Goal: Feedback & Contribution: Leave review/rating

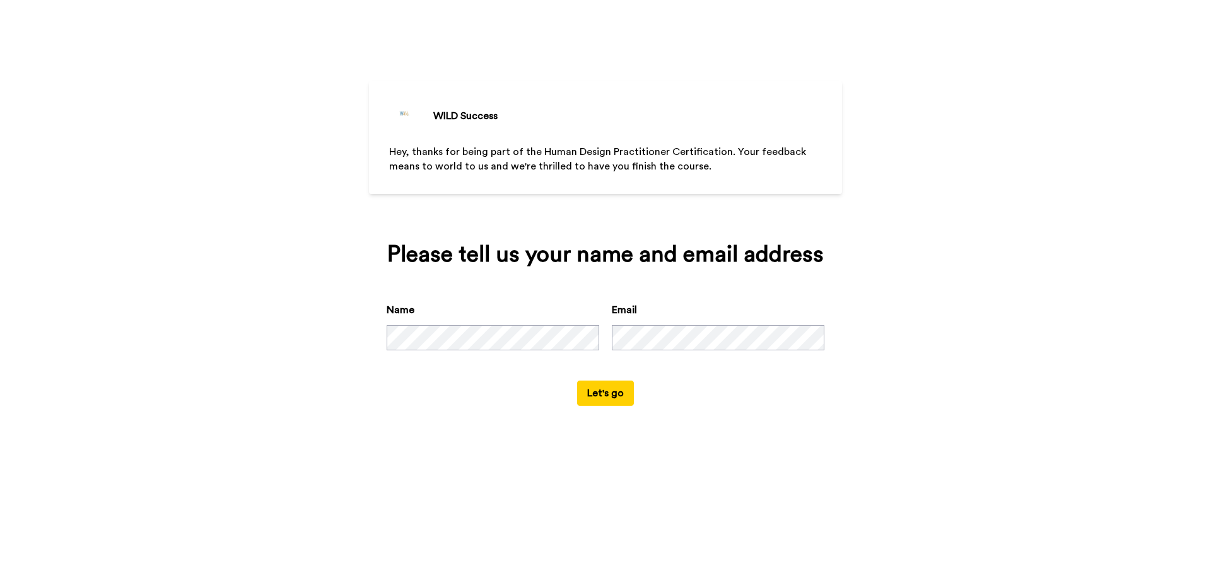
click at [599, 398] on button "Let's go" at bounding box center [605, 393] width 57 height 25
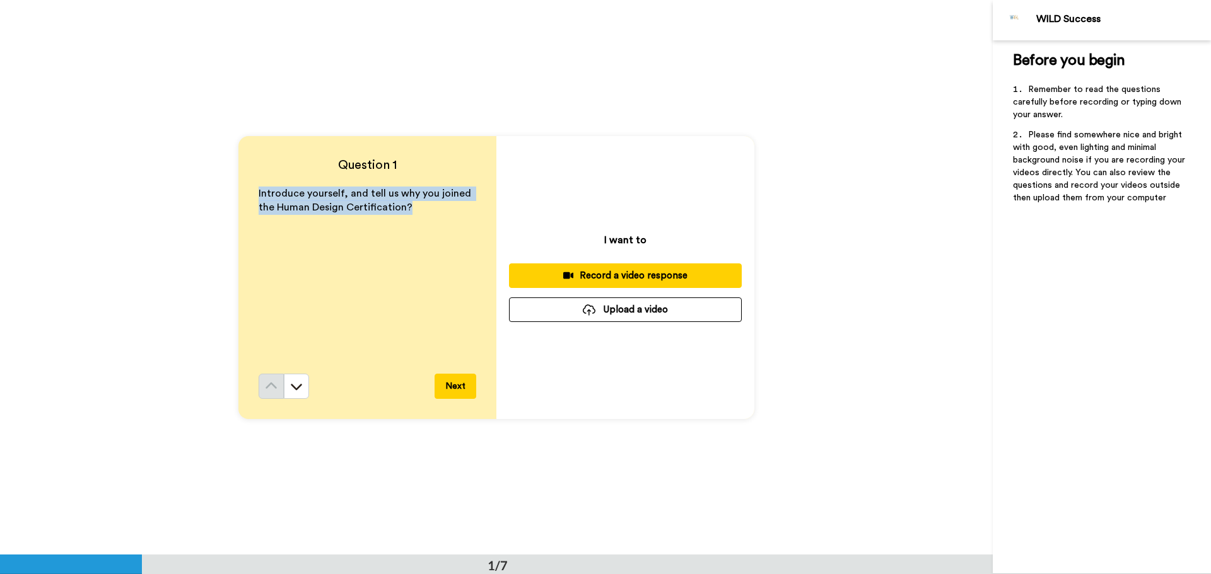
drag, startPoint x: 256, startPoint y: 192, endPoint x: 466, endPoint y: 216, distance: 211.4
click at [466, 216] on p "Introduce yourself, and tell us why you joined the Human Design Certification?" at bounding box center [368, 201] width 218 height 29
copy span "Introduce yourself, and tell us why you joined the Human Design Certification?"
click at [296, 387] on icon at bounding box center [296, 387] width 11 height 6
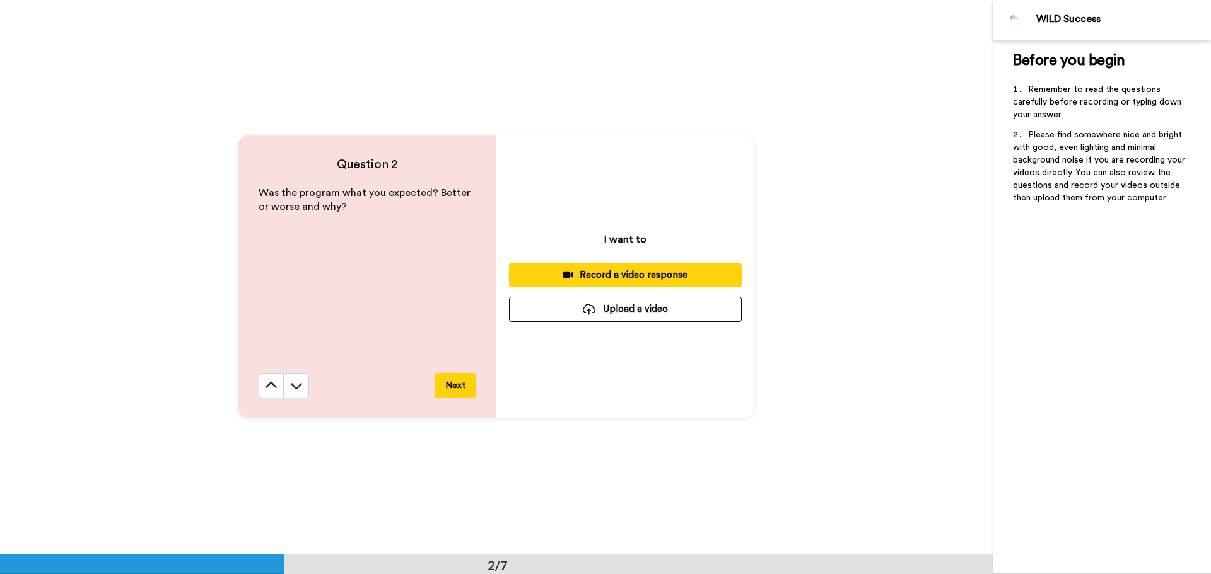
scroll to position [556, 0]
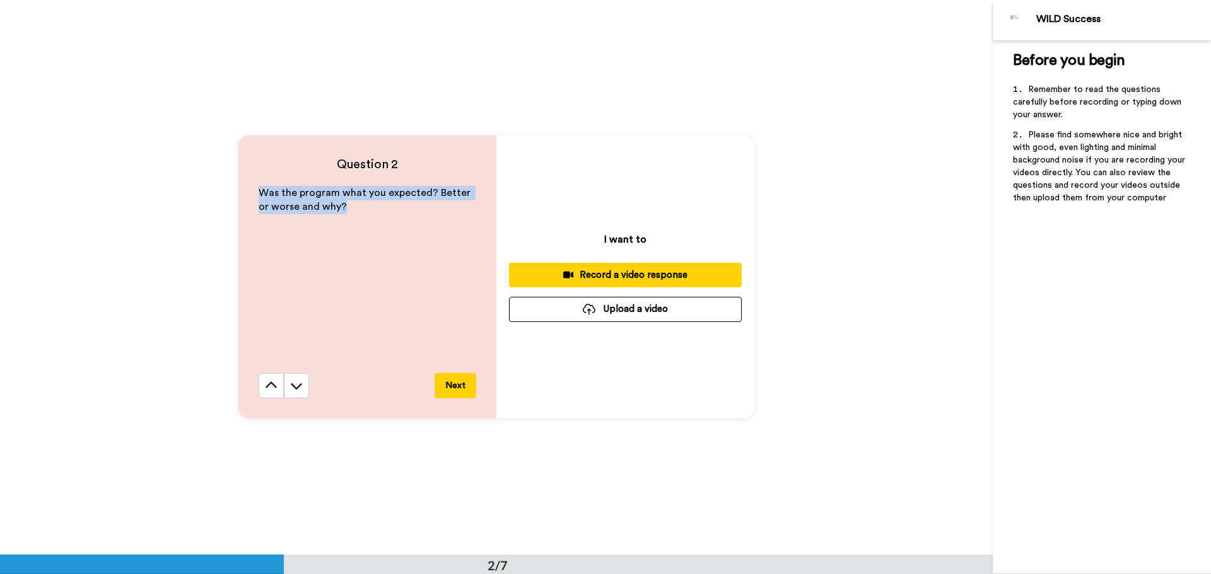
drag, startPoint x: 395, startPoint y: 209, endPoint x: 235, endPoint y: 187, distance: 161.7
click at [238, 187] on div "Question 2 Was the program what you expected? Better or worse and why? Next" at bounding box center [367, 277] width 258 height 283
copy span "Was the program what you expected? Better or worse and why?"
click at [291, 393] on button at bounding box center [296, 385] width 25 height 25
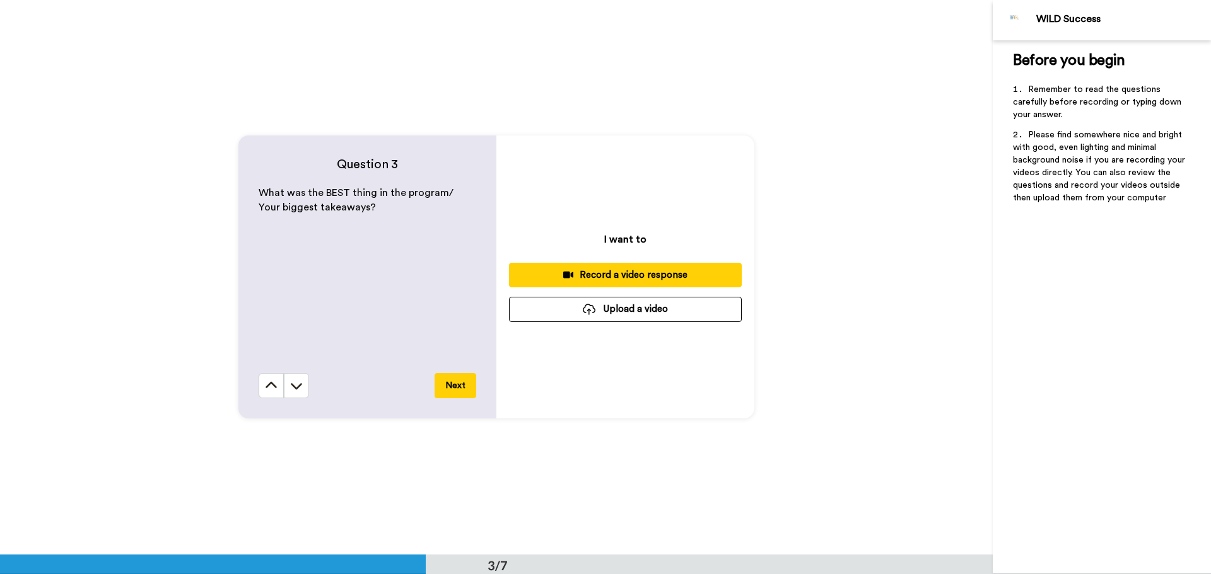
scroll to position [1111, 0]
drag, startPoint x: 397, startPoint y: 232, endPoint x: 233, endPoint y: 184, distance: 170.8
click at [233, 184] on div "Question 3 What was the BEST thing in the program/ Your biggest takeaways? Next…" at bounding box center [496, 276] width 993 height 555
copy span "What was the BEST thing in the program/ Your biggest takeaways?"
click at [294, 389] on icon at bounding box center [296, 386] width 13 height 13
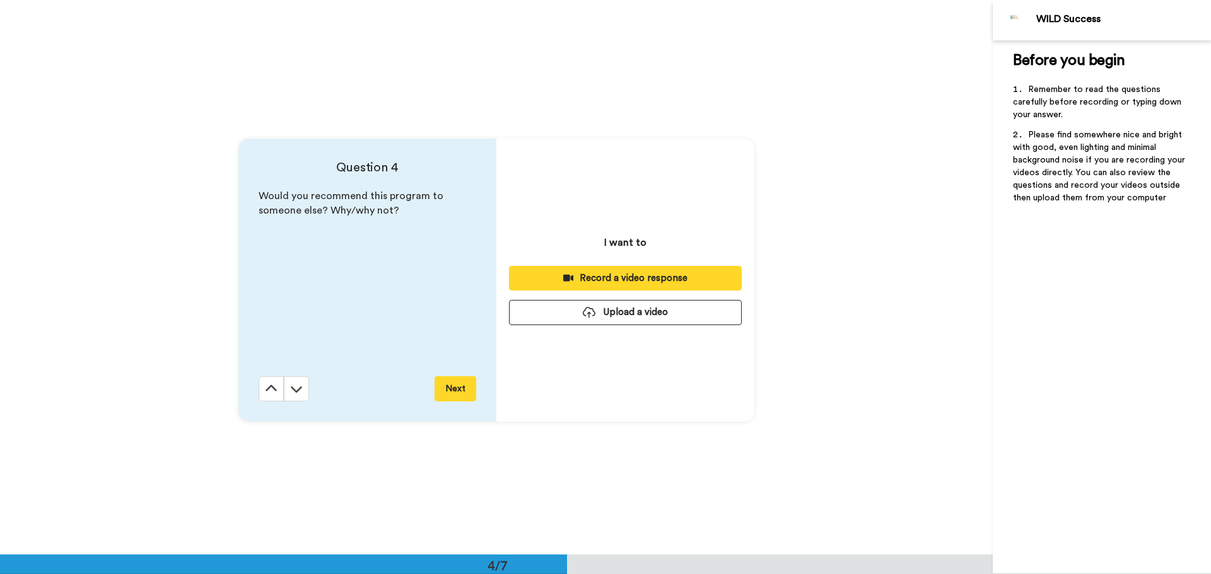
scroll to position [1665, 0]
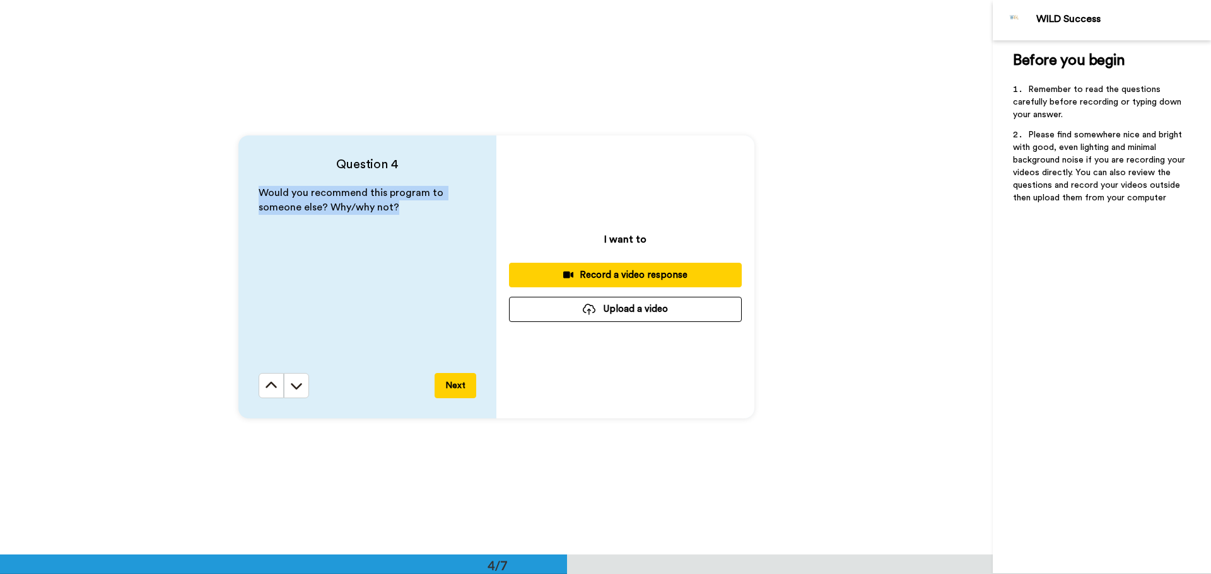
drag, startPoint x: 413, startPoint y: 235, endPoint x: 242, endPoint y: 188, distance: 177.3
click at [242, 188] on div "Question 4 Would you recommend this program to someone else? Why/why not? Next" at bounding box center [367, 277] width 258 height 283
copy span "Would you recommend this program to someone else? Why/why not?"
click at [301, 393] on button at bounding box center [296, 385] width 25 height 25
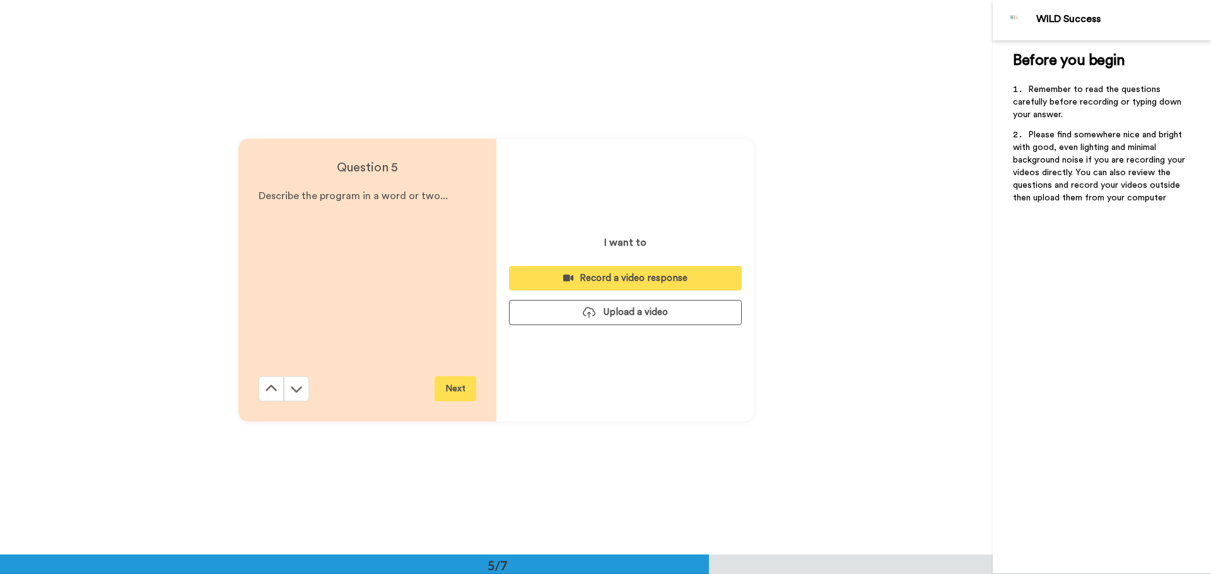
scroll to position [2220, 0]
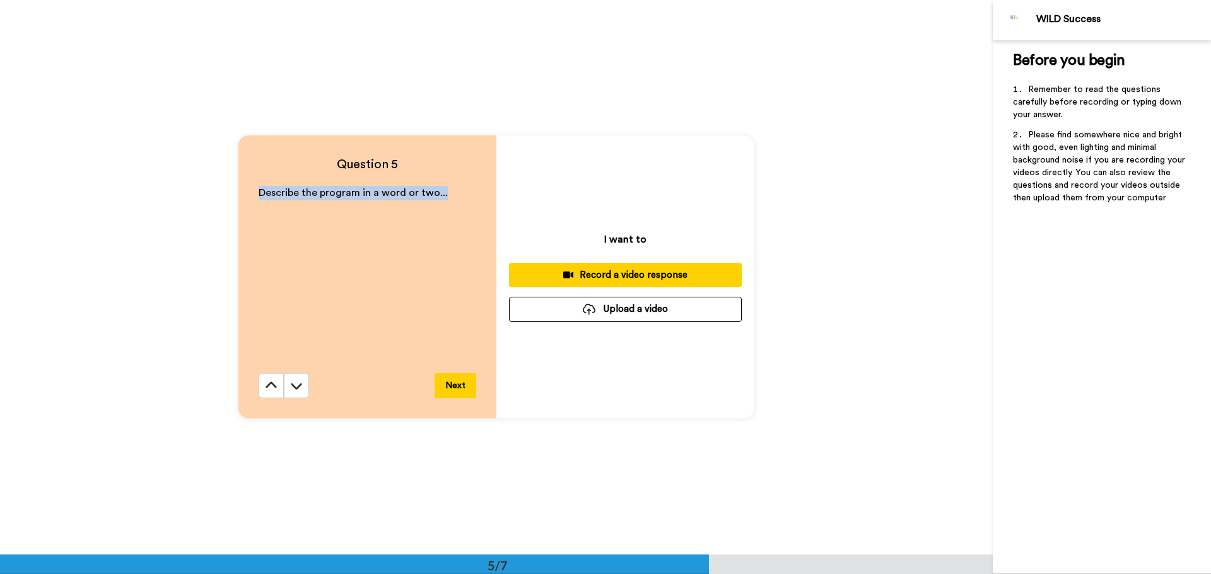
drag, startPoint x: 458, startPoint y: 213, endPoint x: 234, endPoint y: 204, distance: 224.6
click at [234, 204] on div "Question 5 Describe the program in a word or two... Next I want to Record a vid…" at bounding box center [496, 276] width 993 height 555
copy span "Describe the program in a word or two..."
drag, startPoint x: 300, startPoint y: 387, endPoint x: 306, endPoint y: 379, distance: 9.9
click at [300, 387] on button at bounding box center [296, 385] width 25 height 25
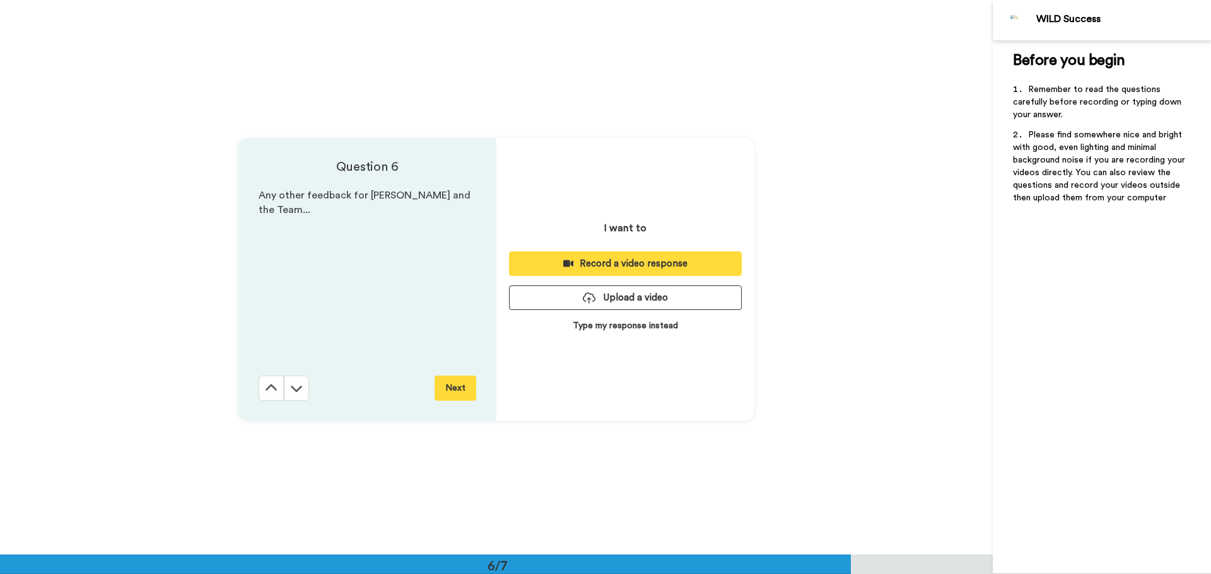
scroll to position [2775, 0]
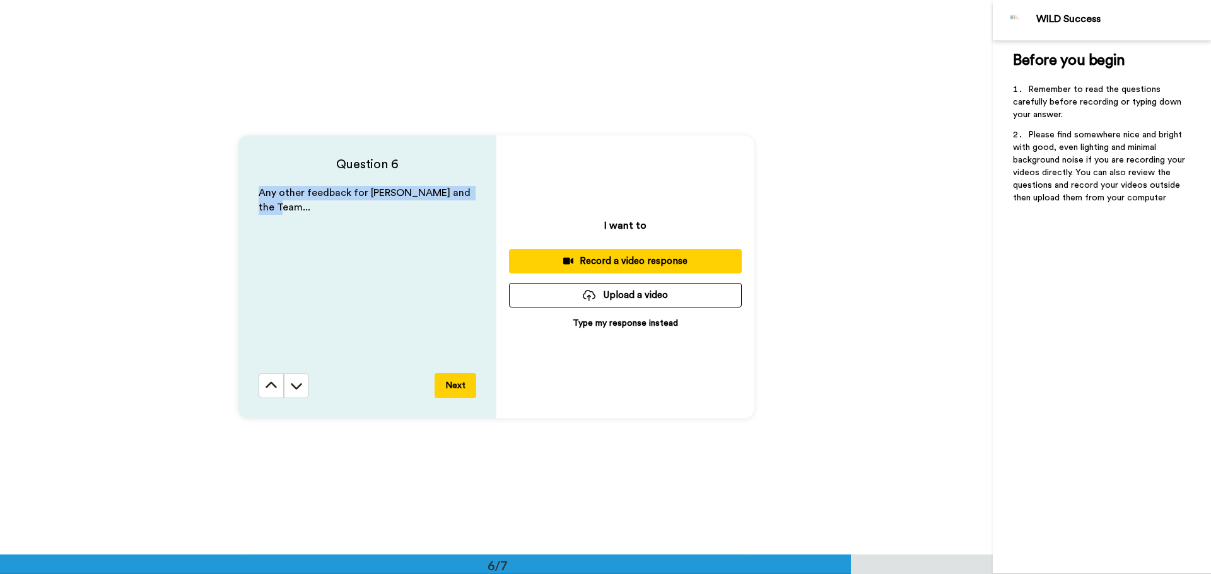
drag, startPoint x: 387, startPoint y: 246, endPoint x: 221, endPoint y: 175, distance: 180.3
click at [221, 177] on div "Question 6 Any other feedback for [PERSON_NAME] and the Team... Next I want to …" at bounding box center [496, 276] width 993 height 555
copy div "Question 6 Any other feedback for [PERSON_NAME] and the Team..."
click at [292, 393] on button at bounding box center [296, 385] width 25 height 25
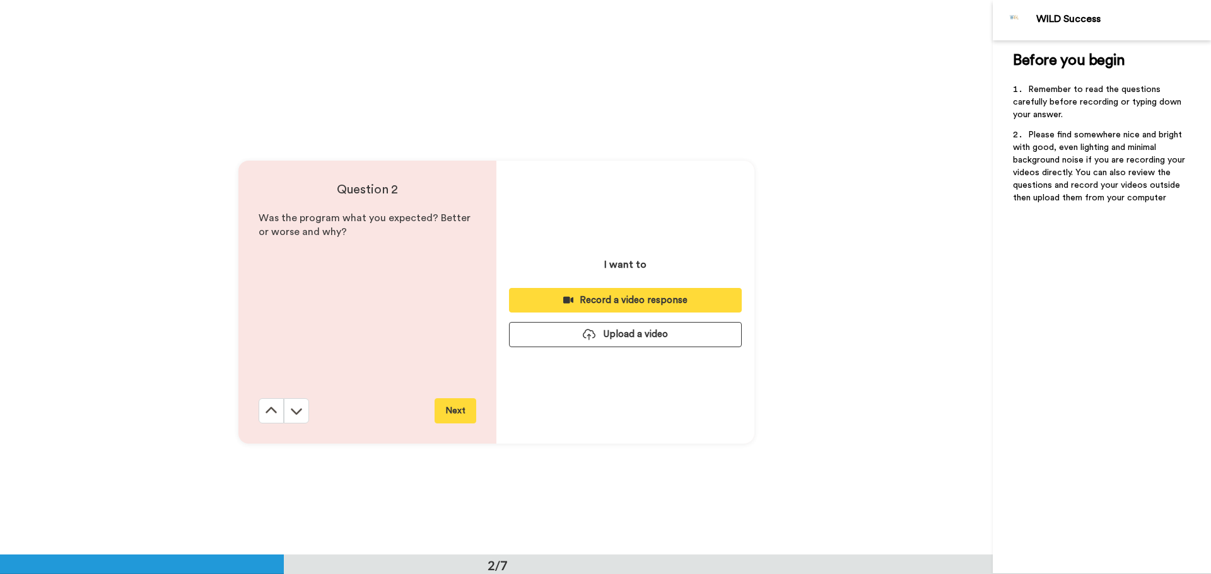
scroll to position [0, 0]
